Goal: Information Seeking & Learning: Learn about a topic

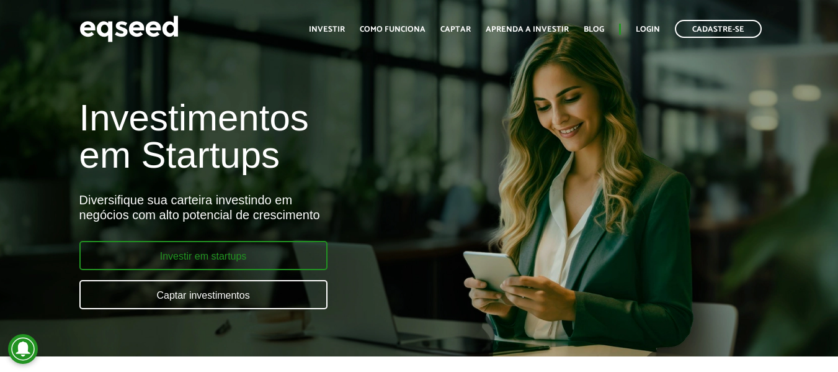
click at [282, 257] on link "Investir em startups" at bounding box center [203, 255] width 248 height 29
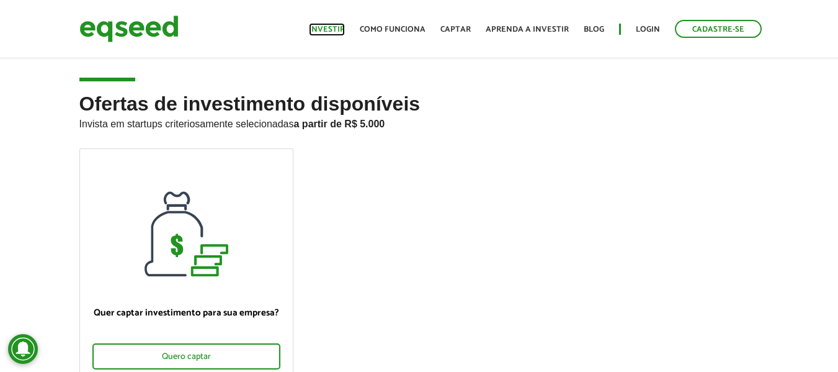
click at [323, 31] on link "Investir" at bounding box center [327, 29] width 36 height 8
